Goal: Task Accomplishment & Management: Use online tool/utility

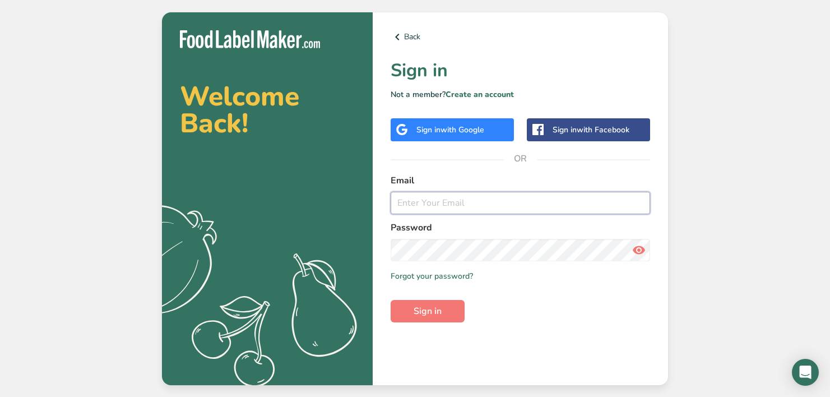
click at [441, 205] on input "email" at bounding box center [521, 203] width 260 height 22
type input "[PERSON_NAME][EMAIL_ADDRESS][PERSON_NAME][DOMAIN_NAME]"
click at [447, 303] on button "Sign in" at bounding box center [428, 311] width 74 height 22
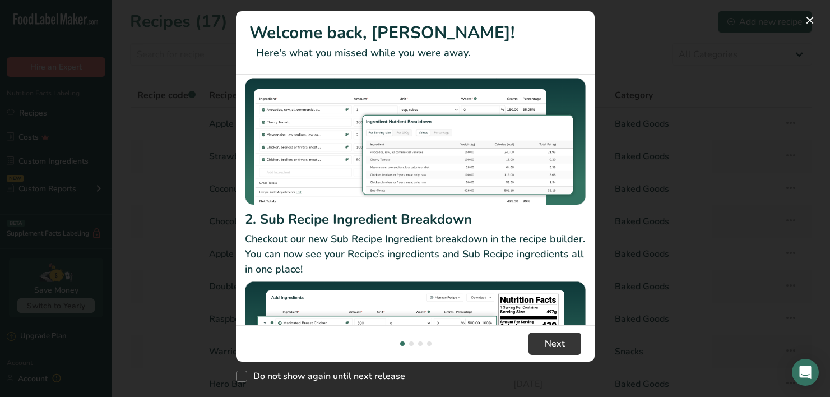
scroll to position [189, 0]
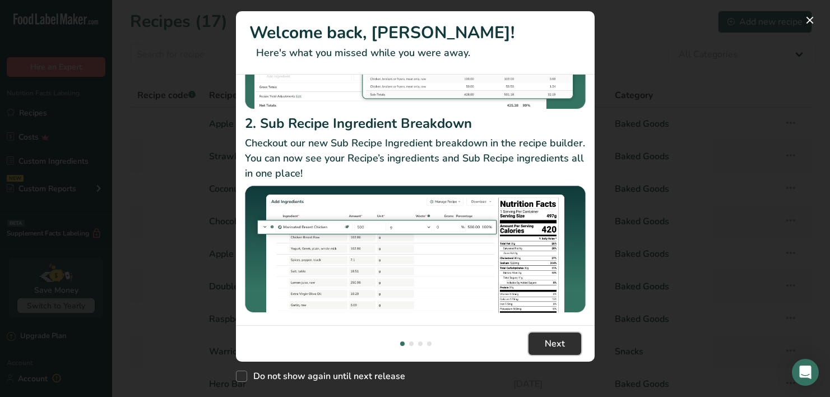
click at [554, 338] on span "Next" at bounding box center [555, 343] width 20 height 13
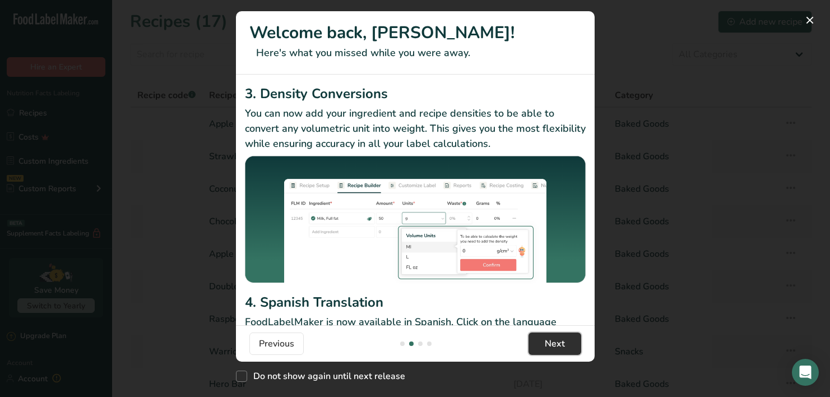
click at [554, 338] on span "Next" at bounding box center [555, 343] width 20 height 13
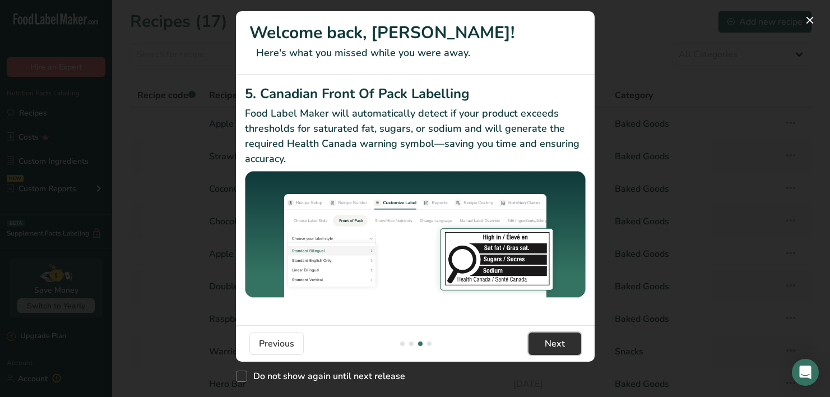
click at [554, 338] on span "Next" at bounding box center [555, 343] width 20 height 13
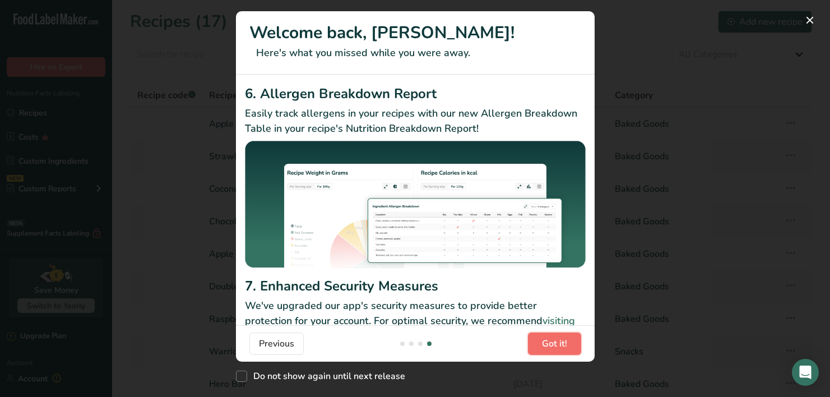
click at [554, 338] on span "Got it!" at bounding box center [554, 343] width 25 height 13
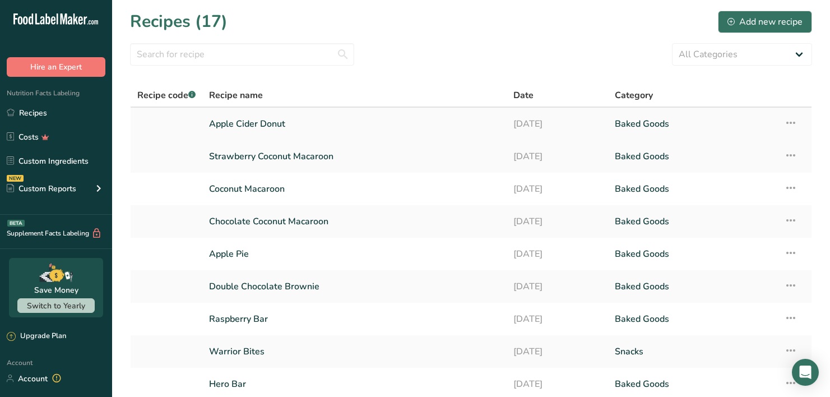
click at [392, 125] on link "Apple Cider Donut" at bounding box center [354, 124] width 291 height 24
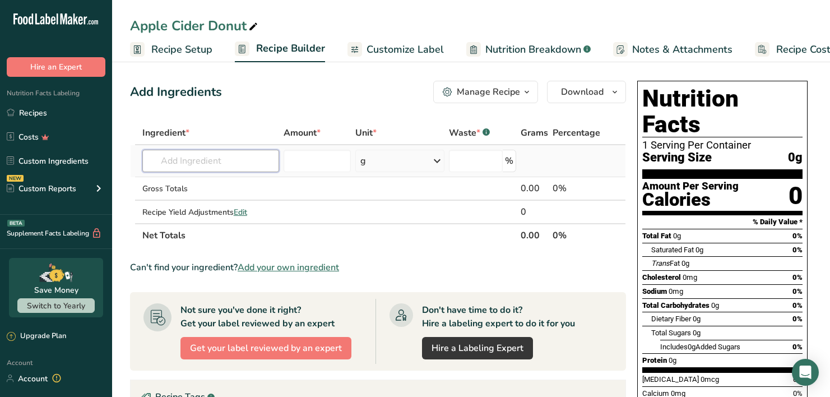
click at [216, 162] on input "text" at bounding box center [210, 161] width 137 height 22
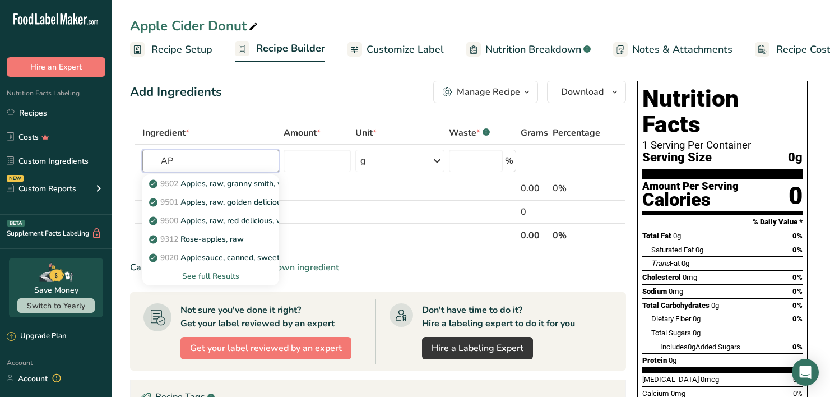
type input "A"
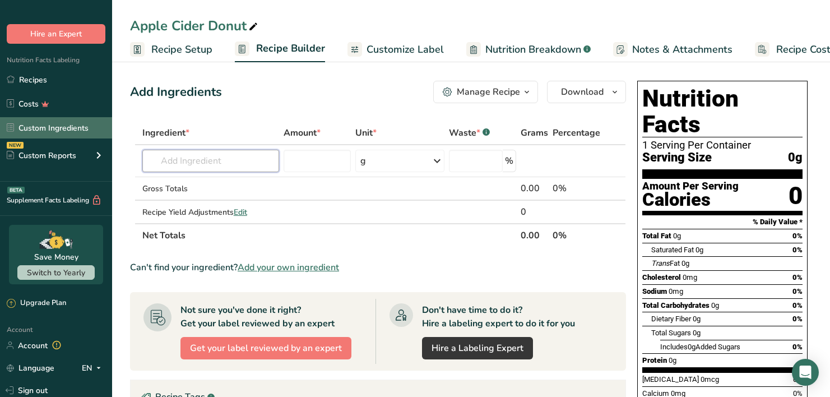
scroll to position [34, 0]
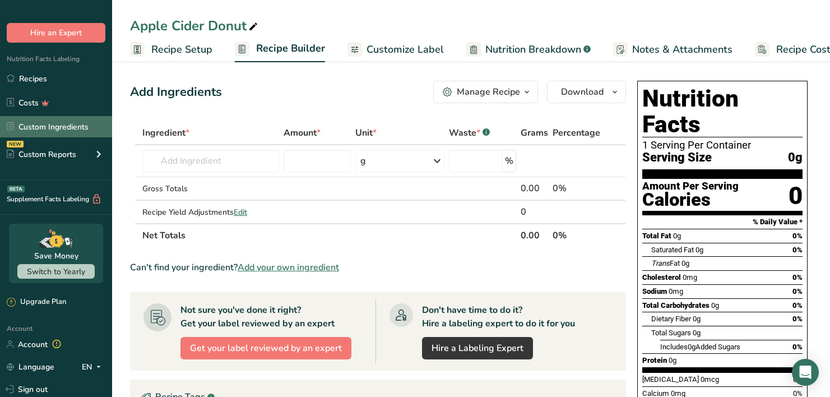
click at [46, 131] on link "Custom Ingredients" at bounding box center [56, 126] width 112 height 21
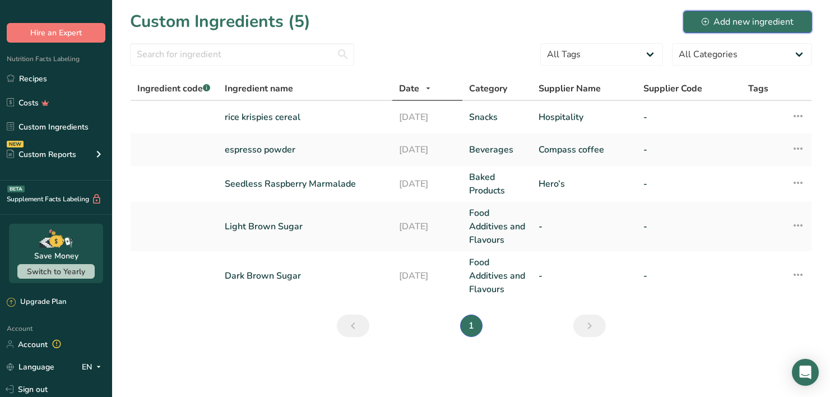
click at [729, 17] on div "Add new ingredient" at bounding box center [748, 21] width 92 height 13
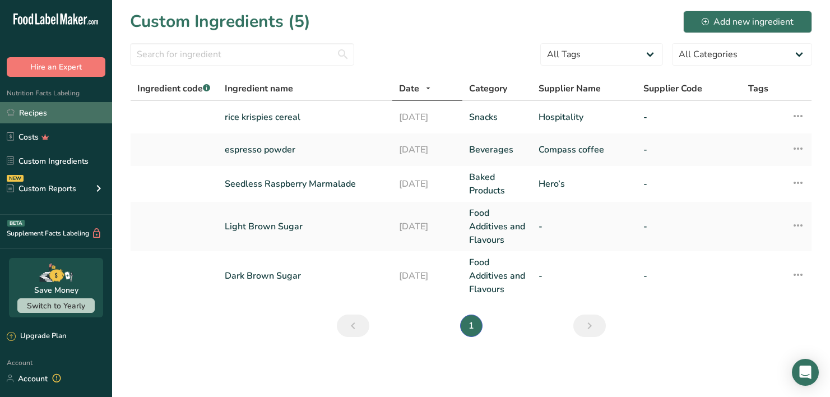
click at [52, 116] on link "Recipes" at bounding box center [56, 112] width 112 height 21
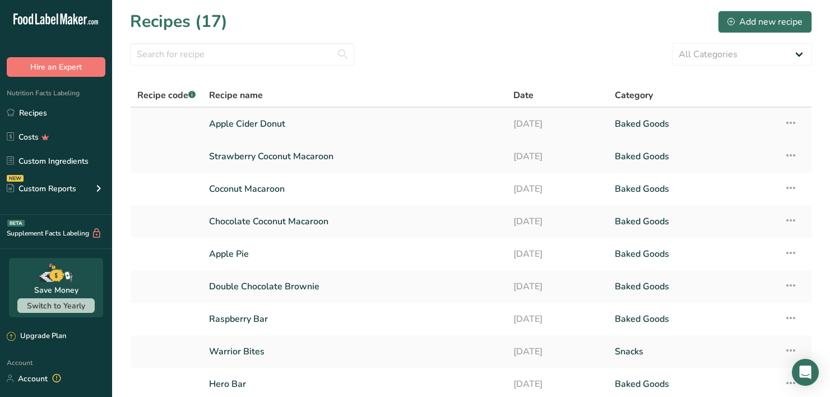
click at [243, 129] on link "Apple Cider Donut" at bounding box center [354, 124] width 291 height 24
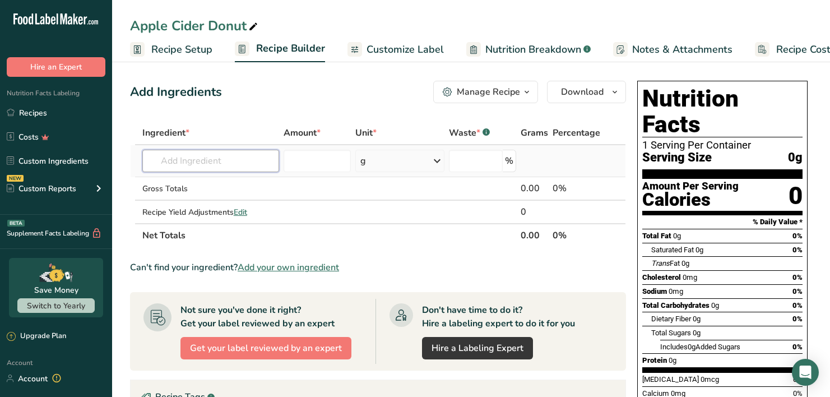
click at [237, 152] on input "text" at bounding box center [210, 161] width 137 height 22
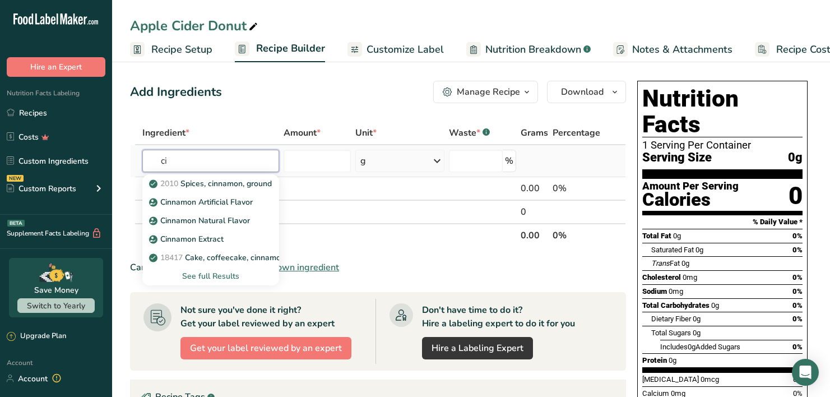
type input "c"
type input "n"
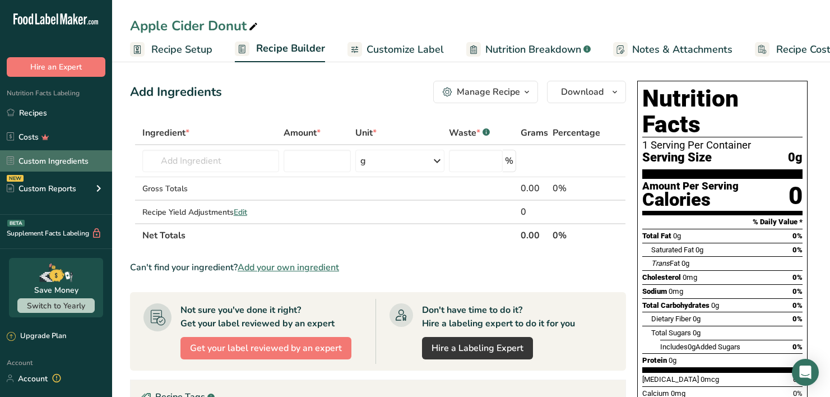
click at [61, 158] on link "Custom Ingredients" at bounding box center [56, 160] width 112 height 21
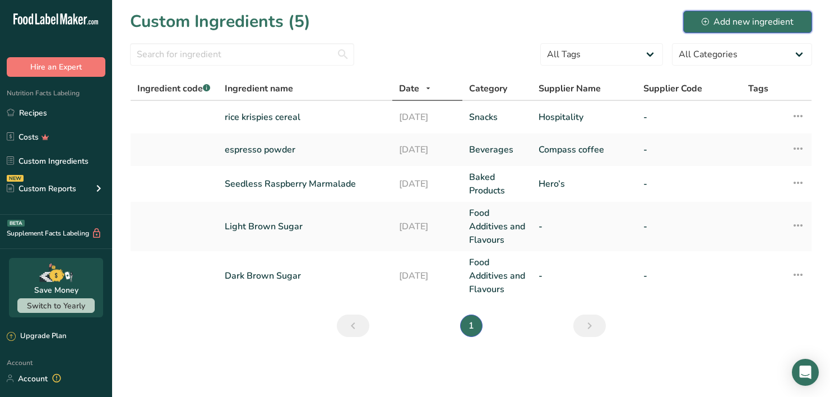
click at [754, 24] on div "Add new ingredient" at bounding box center [748, 21] width 92 height 13
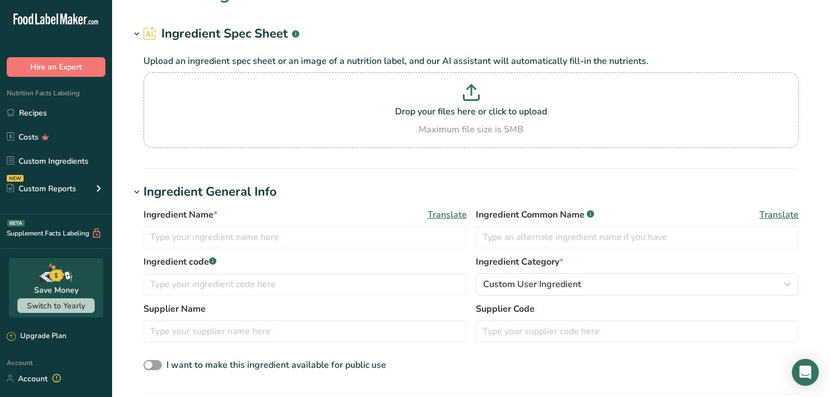
scroll to position [35, 0]
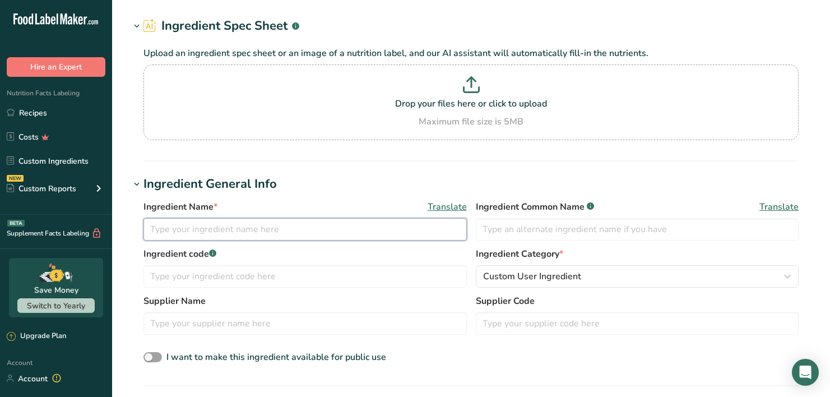
click at [238, 233] on input "text" at bounding box center [305, 229] width 323 height 22
drag, startPoint x: 241, startPoint y: 232, endPoint x: 145, endPoint y: 228, distance: 95.4
click at [145, 228] on input "Apple Cider Vinegar" at bounding box center [305, 229] width 323 height 22
click at [239, 228] on input "Apple Cider Vinegar" at bounding box center [305, 229] width 323 height 22
type input "Apple Cider Juice"
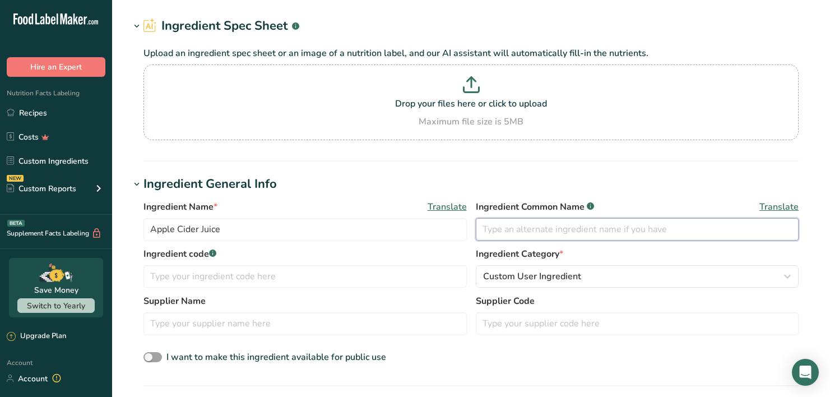
click at [510, 228] on input "text" at bounding box center [637, 229] width 323 height 22
drag, startPoint x: 219, startPoint y: 231, endPoint x: 150, endPoint y: 230, distance: 69.5
click at [150, 230] on input "Apple Cider Juice" at bounding box center [305, 229] width 323 height 22
click at [515, 228] on input "text" at bounding box center [637, 229] width 323 height 22
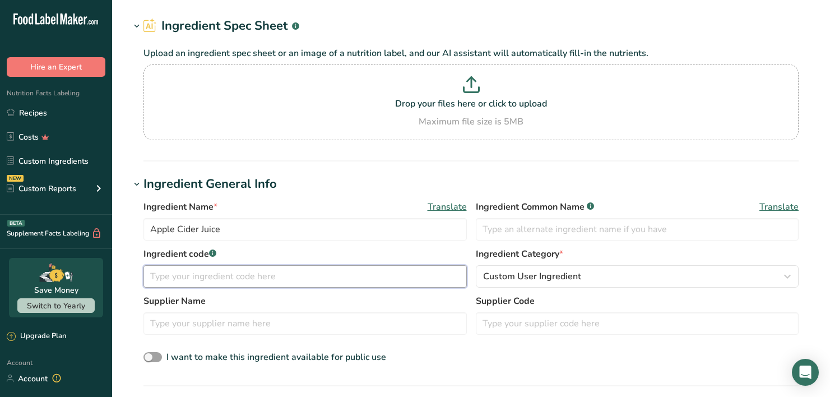
click at [280, 281] on input "text" at bounding box center [305, 276] width 323 height 22
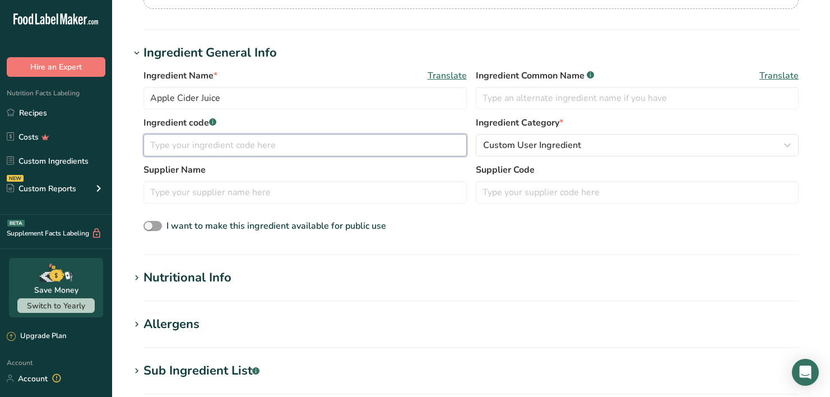
scroll to position [166, 0]
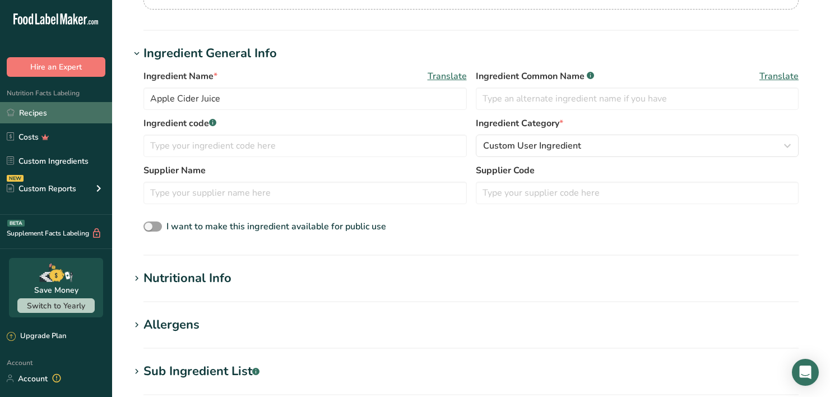
click at [52, 115] on link "Recipes" at bounding box center [56, 112] width 112 height 21
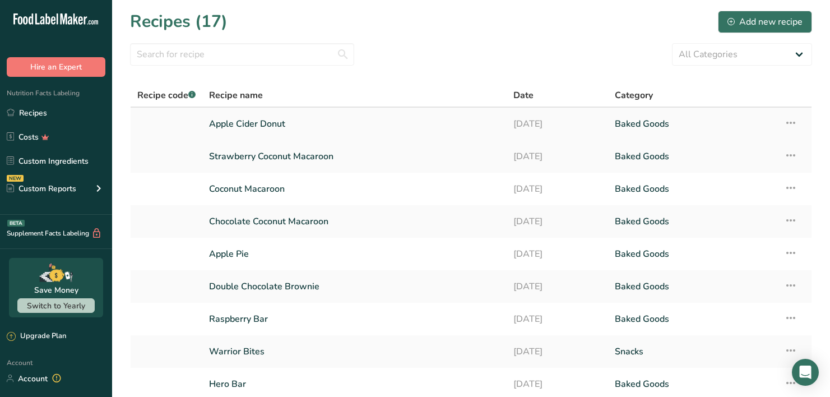
click at [287, 128] on link "Apple Cider Donut" at bounding box center [354, 124] width 291 height 24
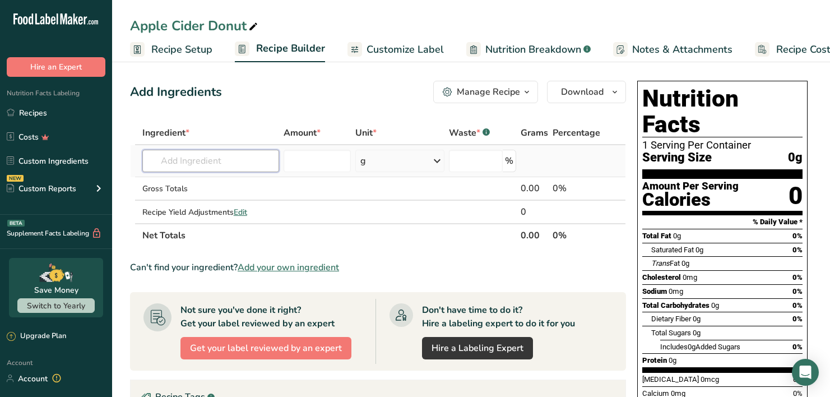
click at [232, 165] on input "text" at bounding box center [210, 161] width 137 height 22
type input "apple cider"
click at [214, 202] on div "Add your own ingredient" at bounding box center [210, 202] width 119 height 12
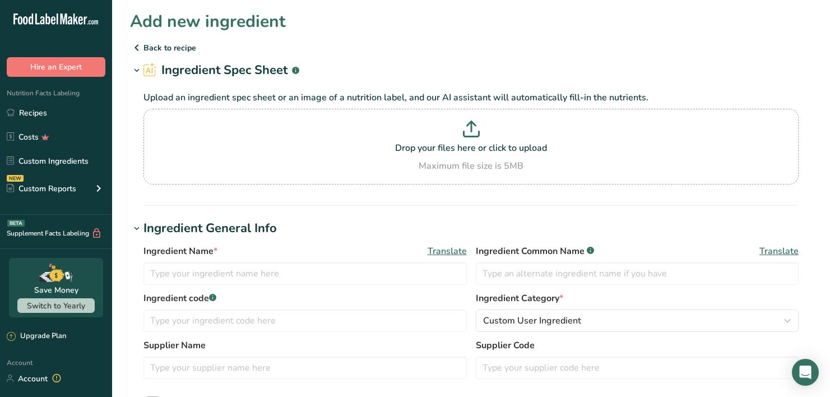
click at [136, 48] on icon at bounding box center [136, 48] width 13 height 20
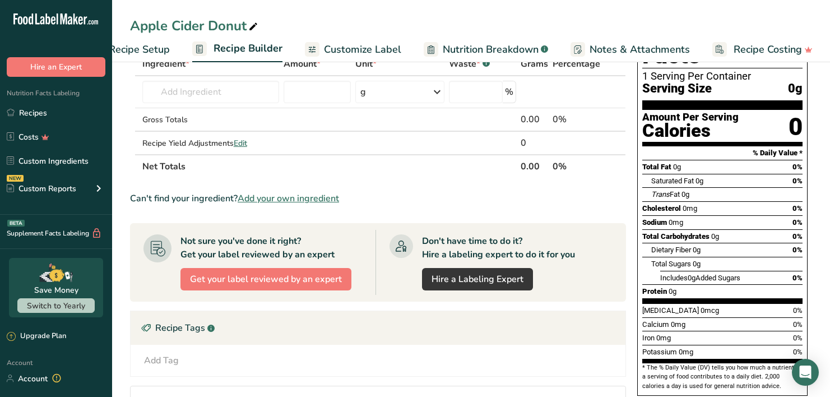
scroll to position [71, 0]
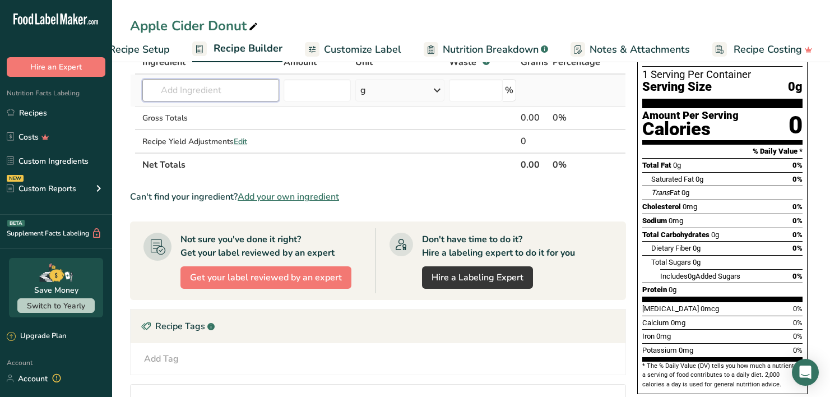
click at [251, 94] on input "text" at bounding box center [210, 90] width 137 height 22
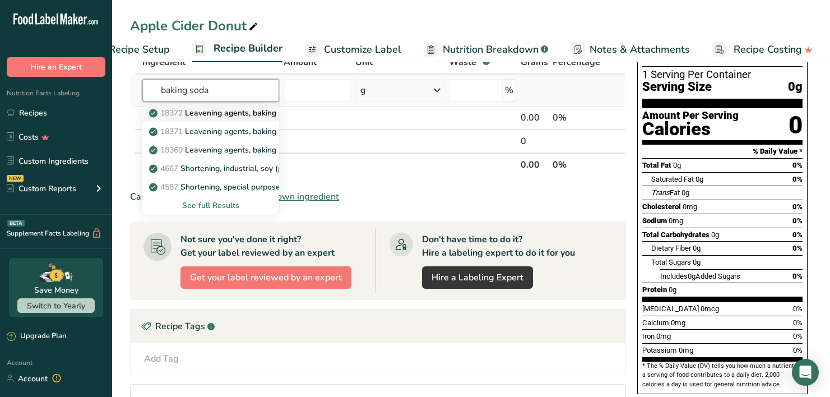
type input "baking soda"
click at [256, 112] on p "18372 Leavening agents, baking soda" at bounding box center [223, 113] width 145 height 12
type input "Leavening agents, baking soda"
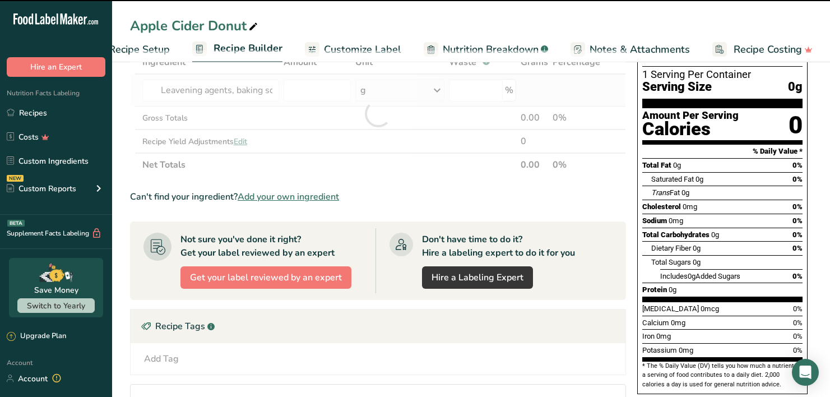
type input "0"
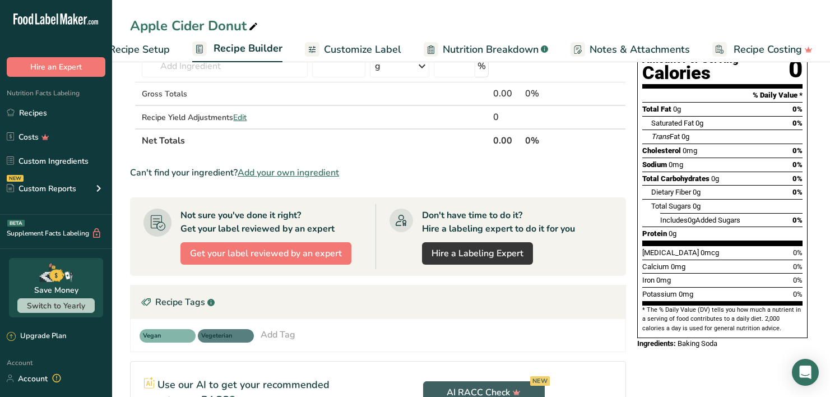
scroll to position [12, 0]
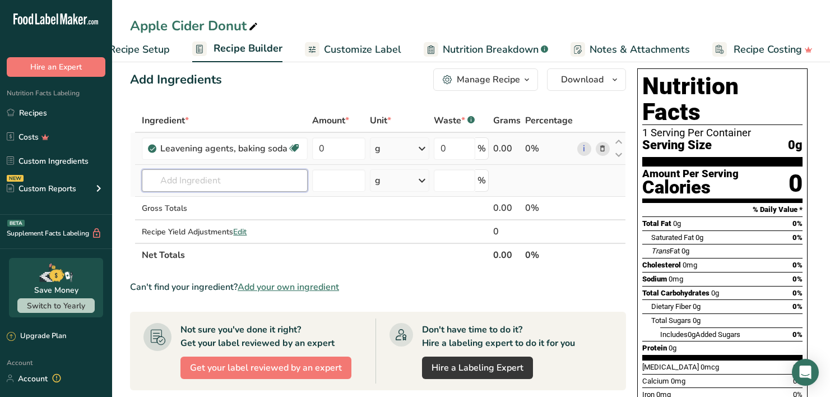
click at [253, 182] on input "text" at bounding box center [225, 180] width 166 height 22
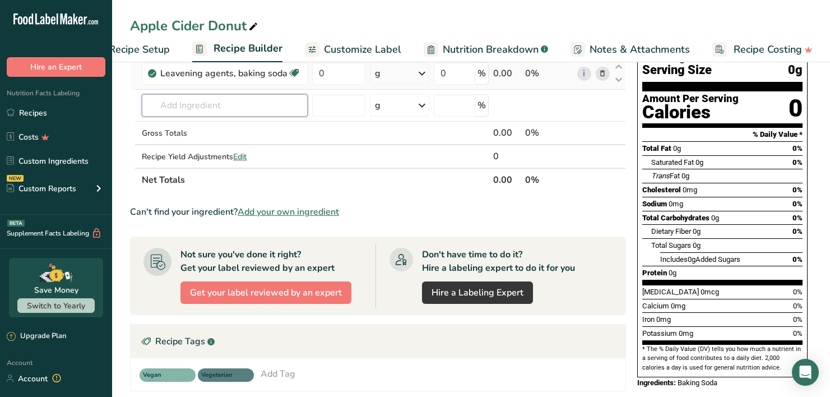
scroll to position [85, 0]
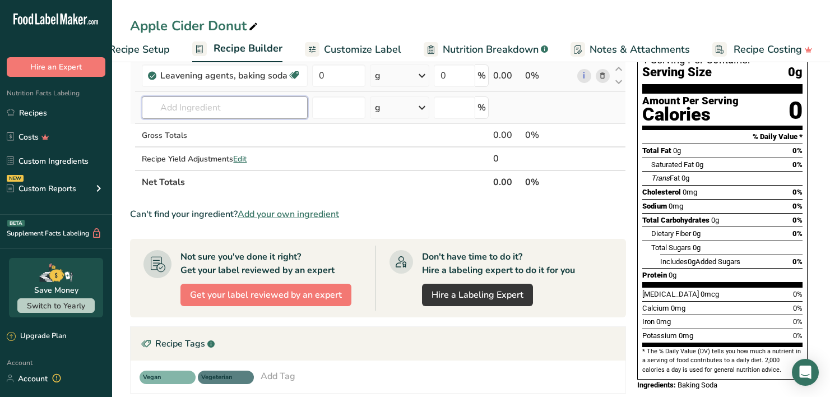
click at [243, 107] on input "text" at bounding box center [225, 107] width 166 height 22
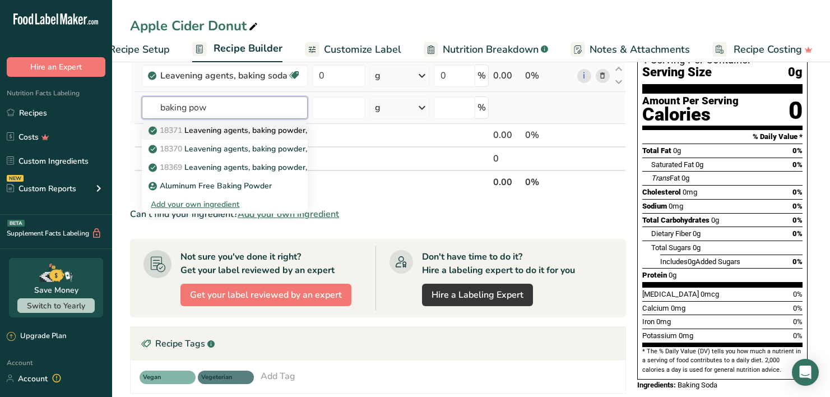
type input "baking pow"
click at [272, 133] on p "18371 Leavening agents, baking powder, low-sodium" at bounding box center [251, 130] width 201 height 12
type input "Leavening agents, baking powder, low-sodium"
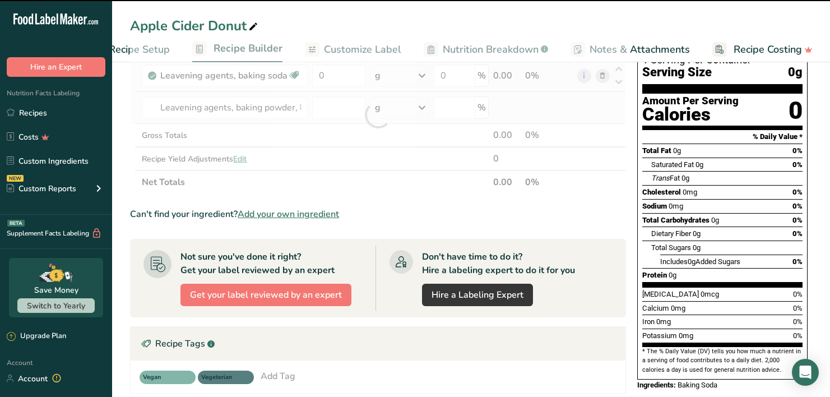
type input "0"
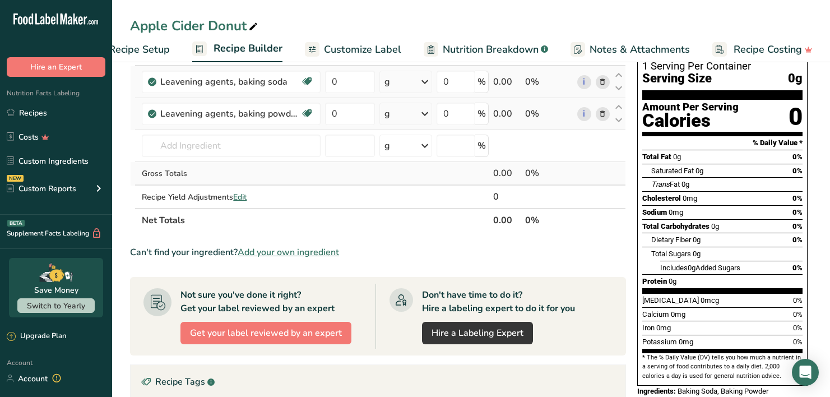
scroll to position [0, 0]
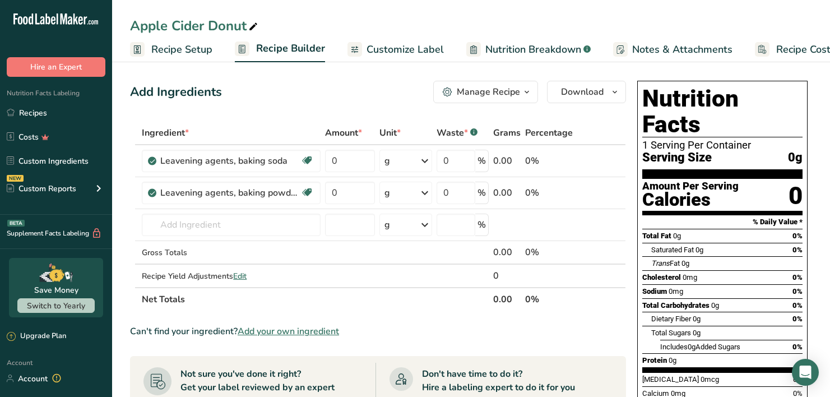
click at [471, 16] on div "Apple Cider Donut" at bounding box center [471, 26] width 718 height 20
